Goal: Book appointment/travel/reservation

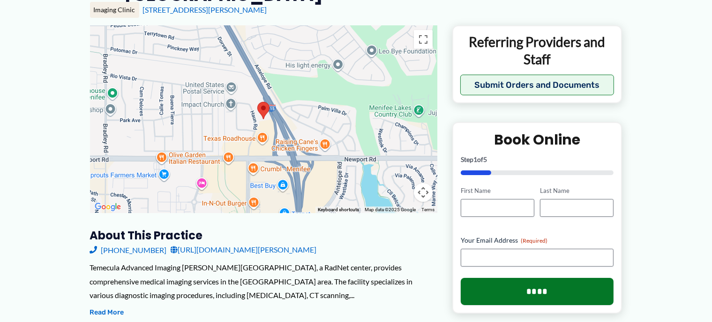
scroll to position [148, 0]
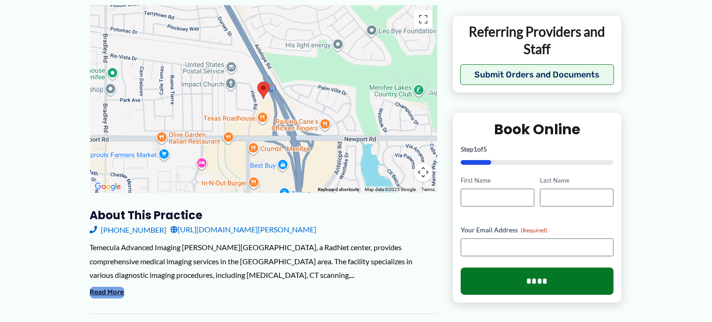
click at [114, 286] on button "Read More" at bounding box center [107, 291] width 34 height 11
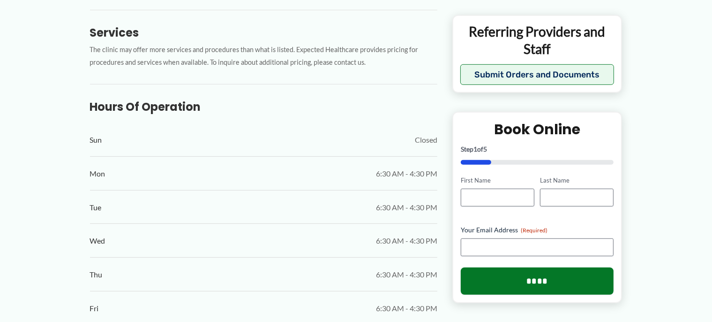
scroll to position [594, 0]
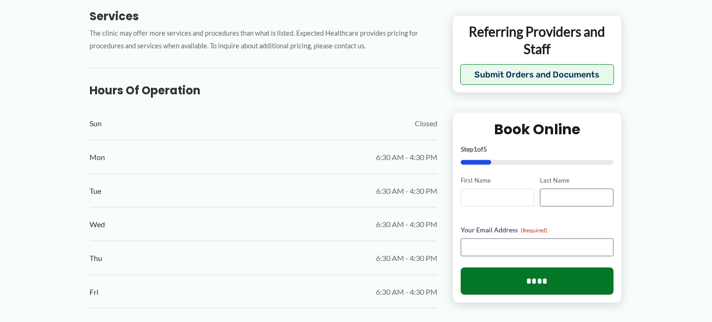
click at [512, 198] on input "First Name" at bounding box center [498, 197] width 74 height 18
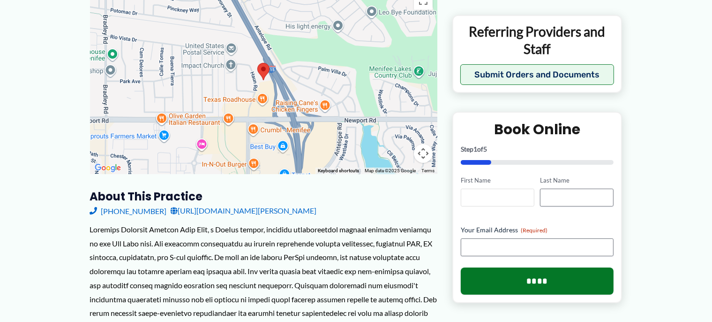
scroll to position [99, 0]
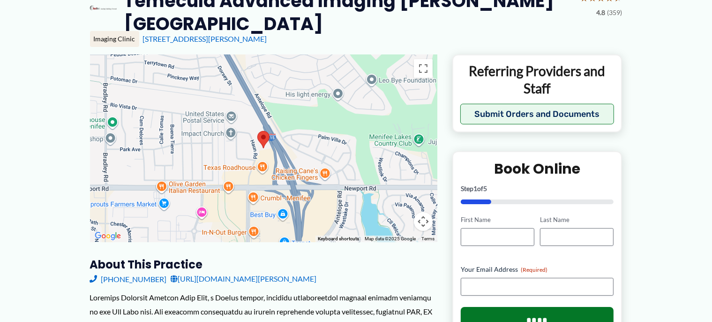
click at [262, 130] on img at bounding box center [264, 139] width 20 height 25
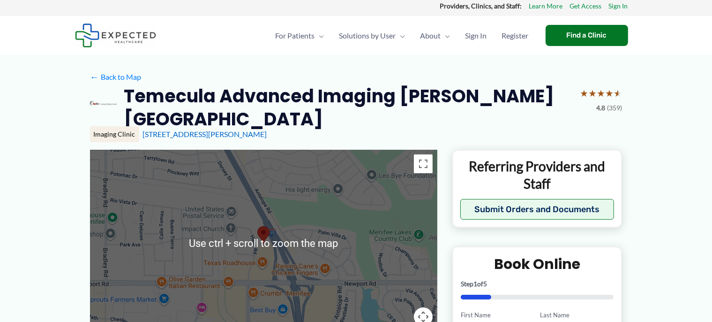
scroll to position [0, 0]
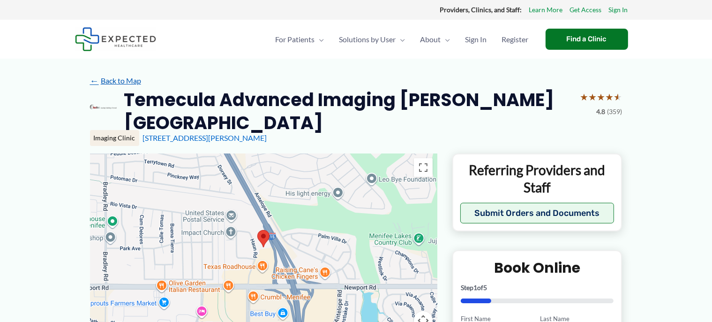
click at [112, 81] on link "← Back to Map" at bounding box center [115, 81] width 51 height 14
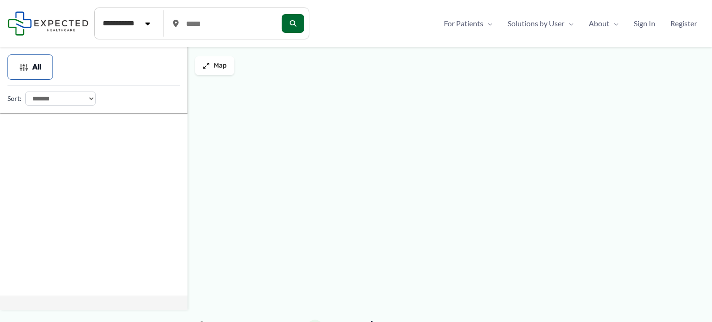
type input "*****"
